Goal: Task Accomplishment & Management: Complete application form

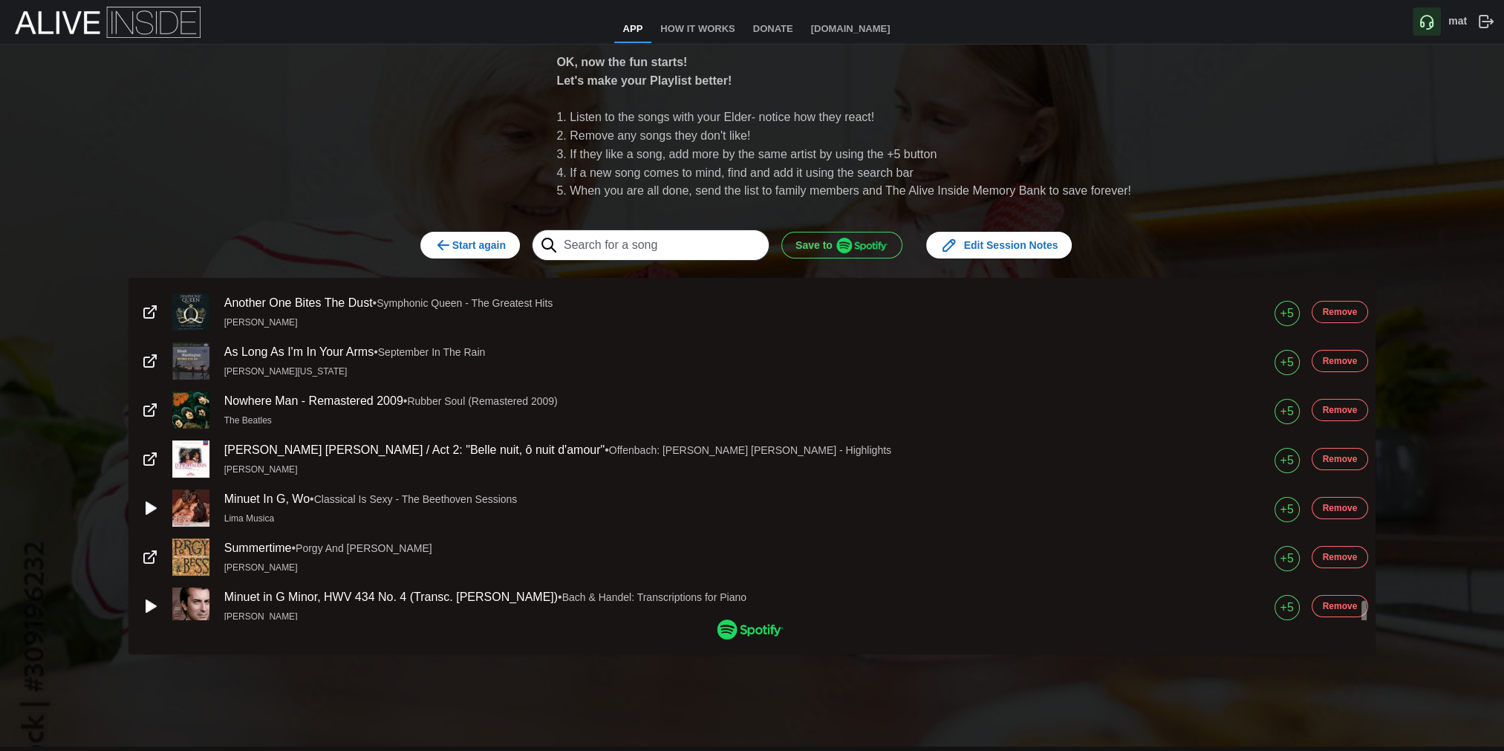
scroll to position [4668, 0]
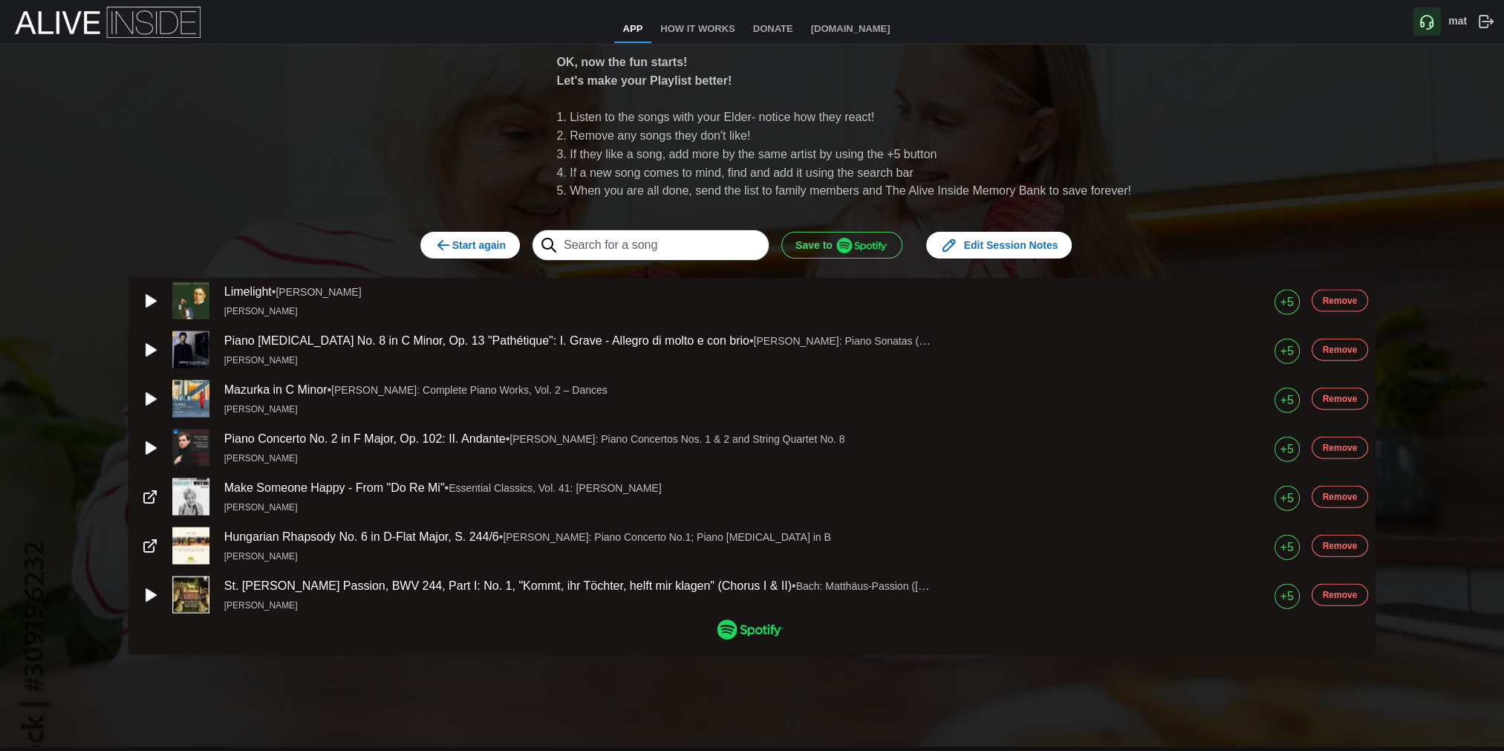
click at [190, 677] on div "OK, now the fun starts! Let's make your Playlist better! Listen to the songs wi…" at bounding box center [752, 396] width 1504 height 702
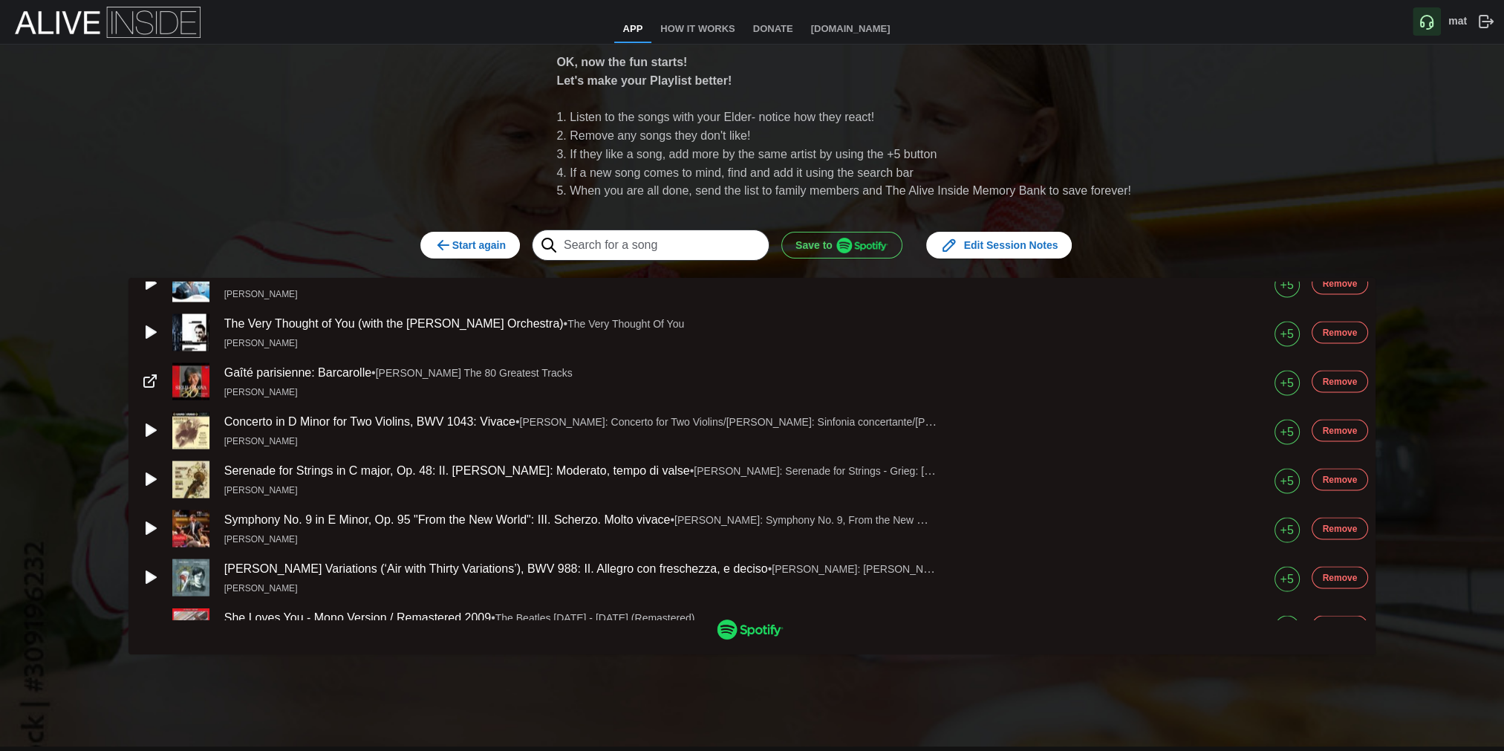
scroll to position [6, 0]
click at [880, 239] on img "button" at bounding box center [862, 246] width 52 height 16
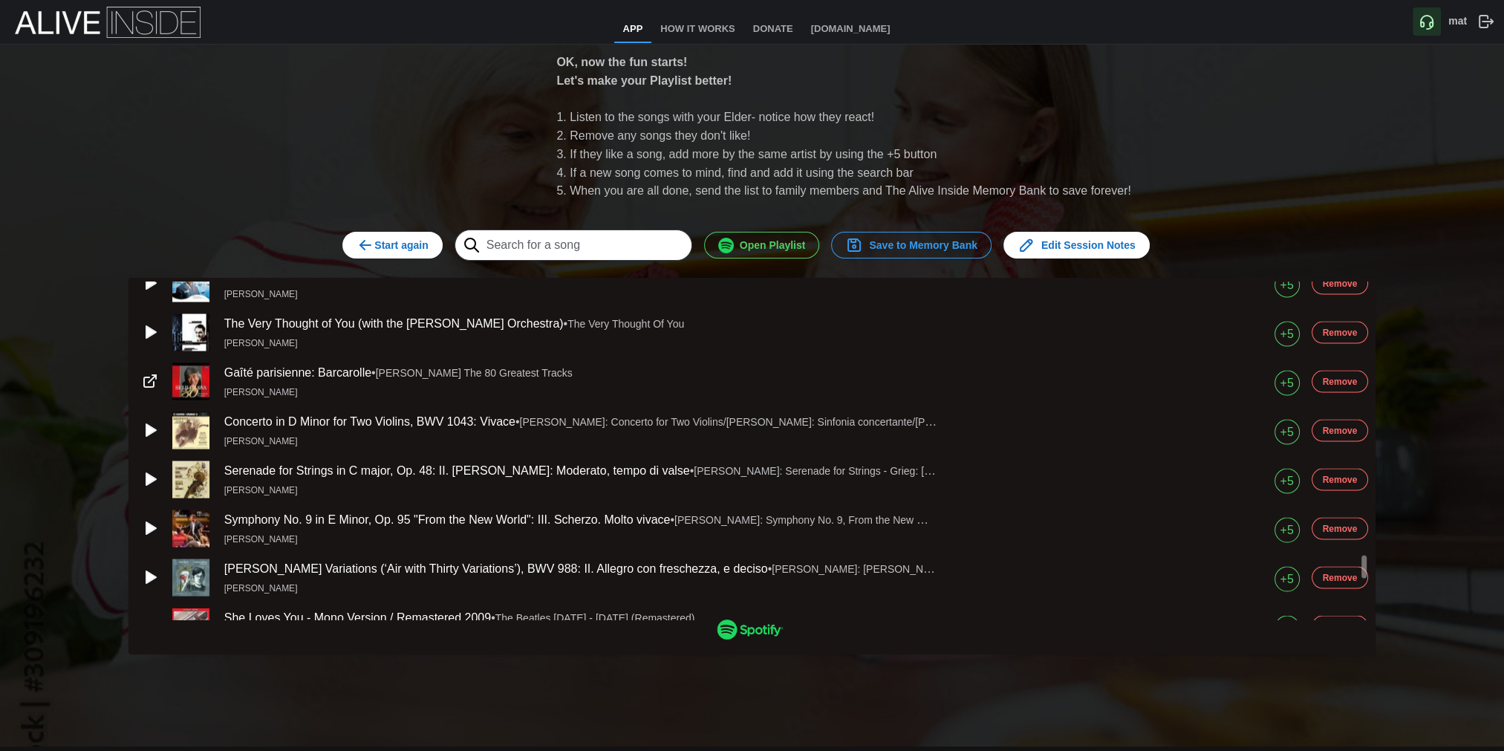
click at [894, 245] on span "Save to Memory Bank" at bounding box center [911, 244] width 132 height 25
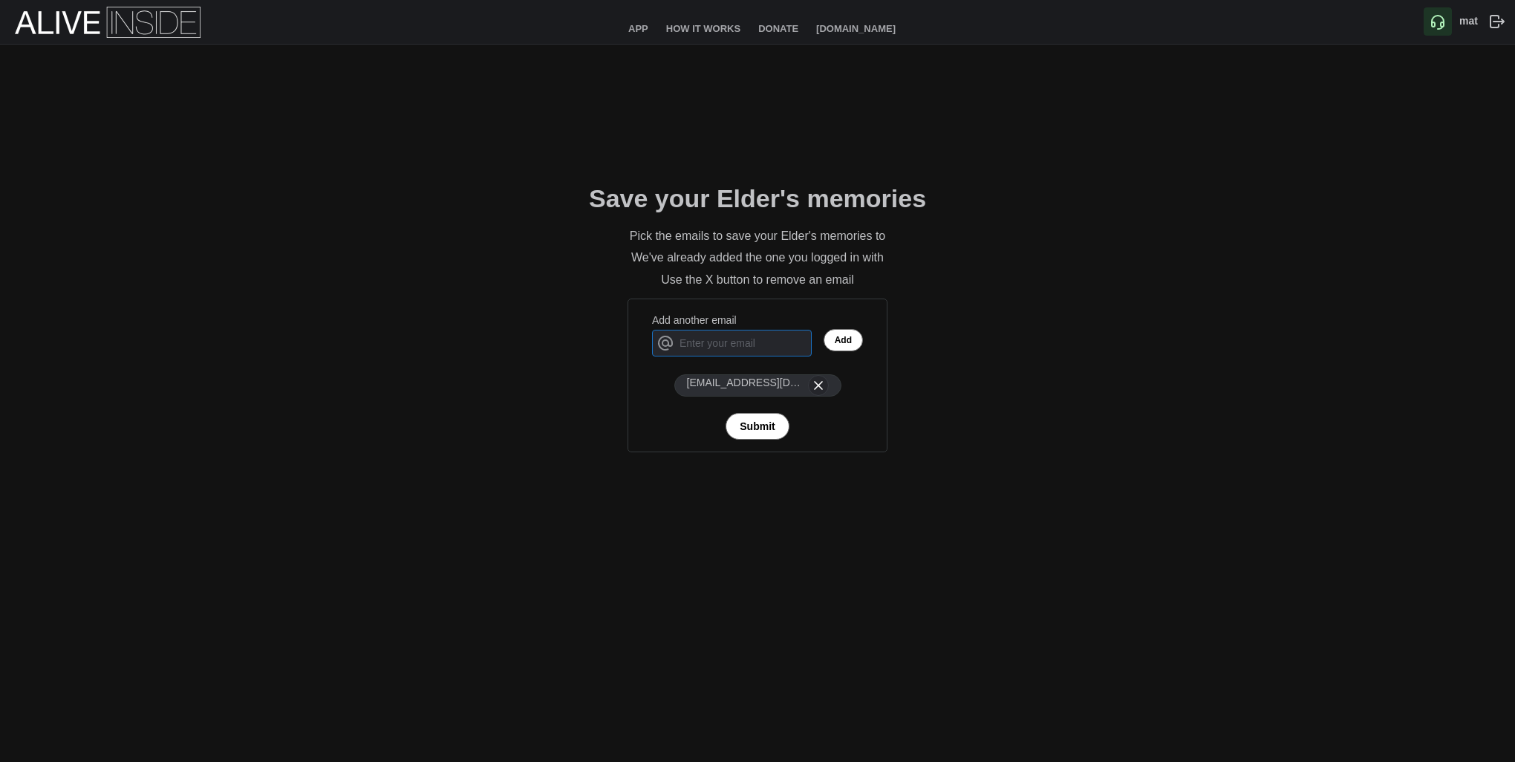
click at [778, 343] on input "Add another email" at bounding box center [732, 343] width 160 height 27
type input "m"
type input "[EMAIL_ADDRESS][DOMAIN_NAME]"
click at [836, 342] on span "Add" at bounding box center [843, 340] width 17 height 21
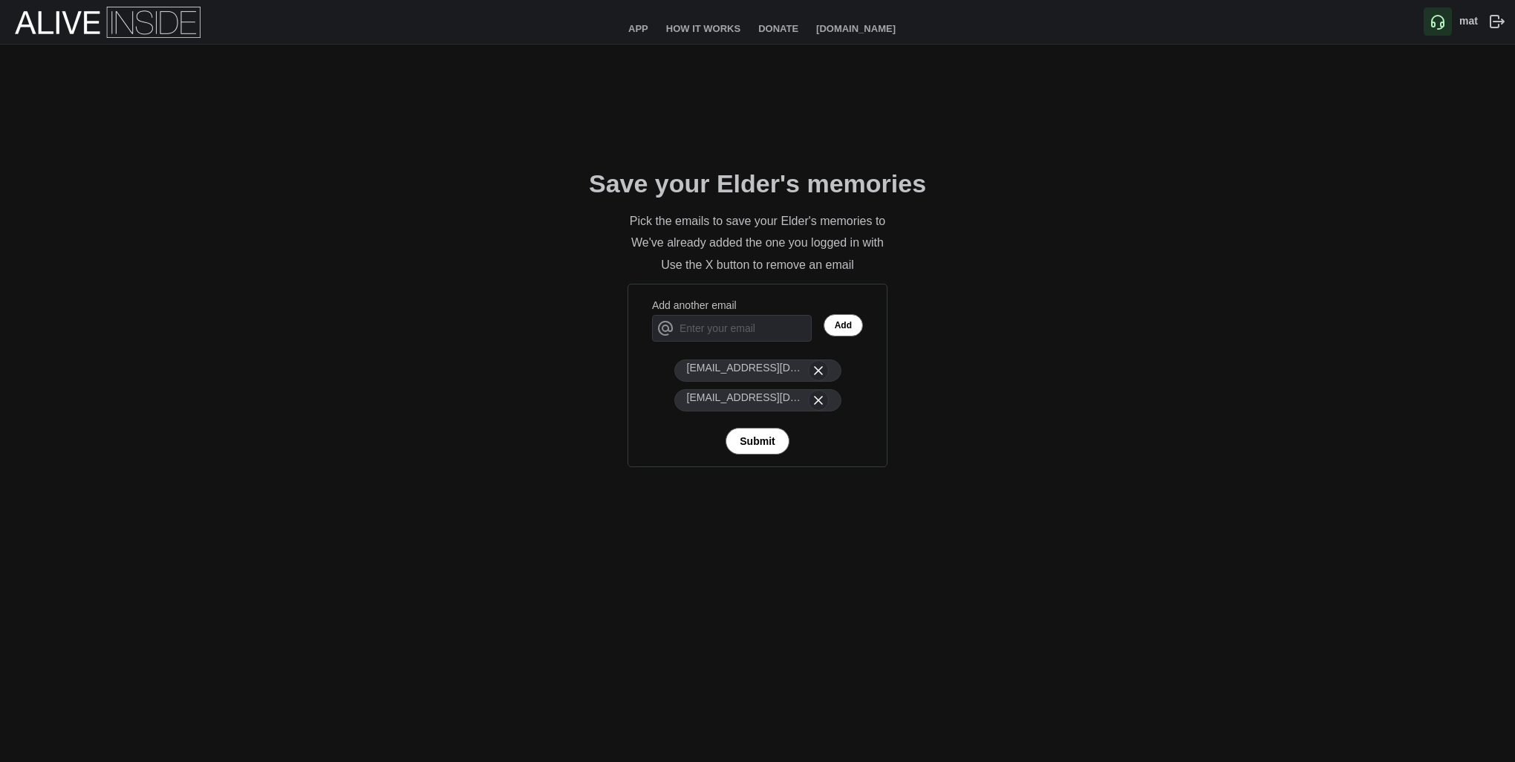
click at [773, 438] on span "Submit" at bounding box center [757, 441] width 35 height 25
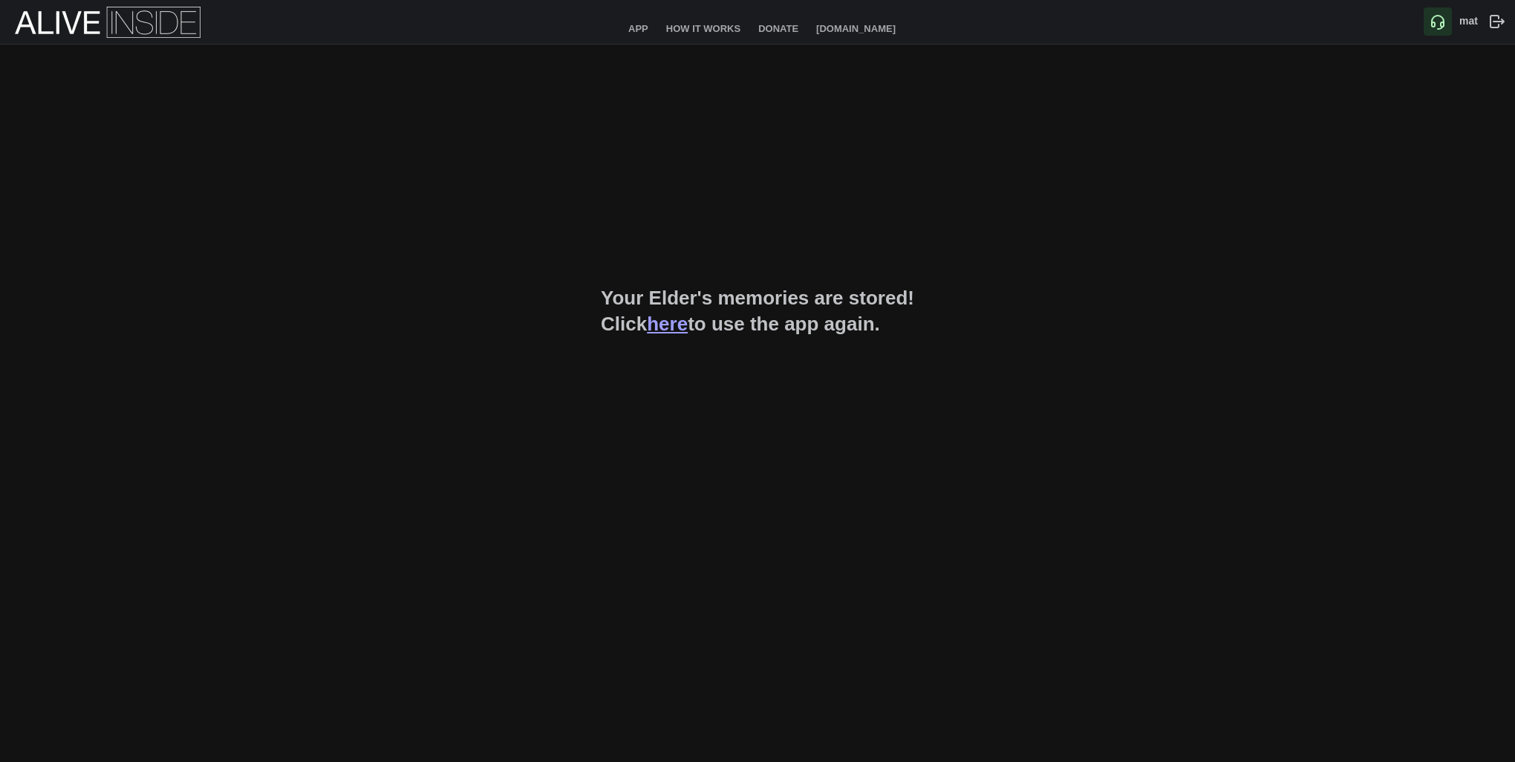
click at [1462, 165] on div "Your Elder's memories are stored! Click here to use the app again." at bounding box center [757, 311] width 1515 height 533
